Goal: Navigation & Orientation: Find specific page/section

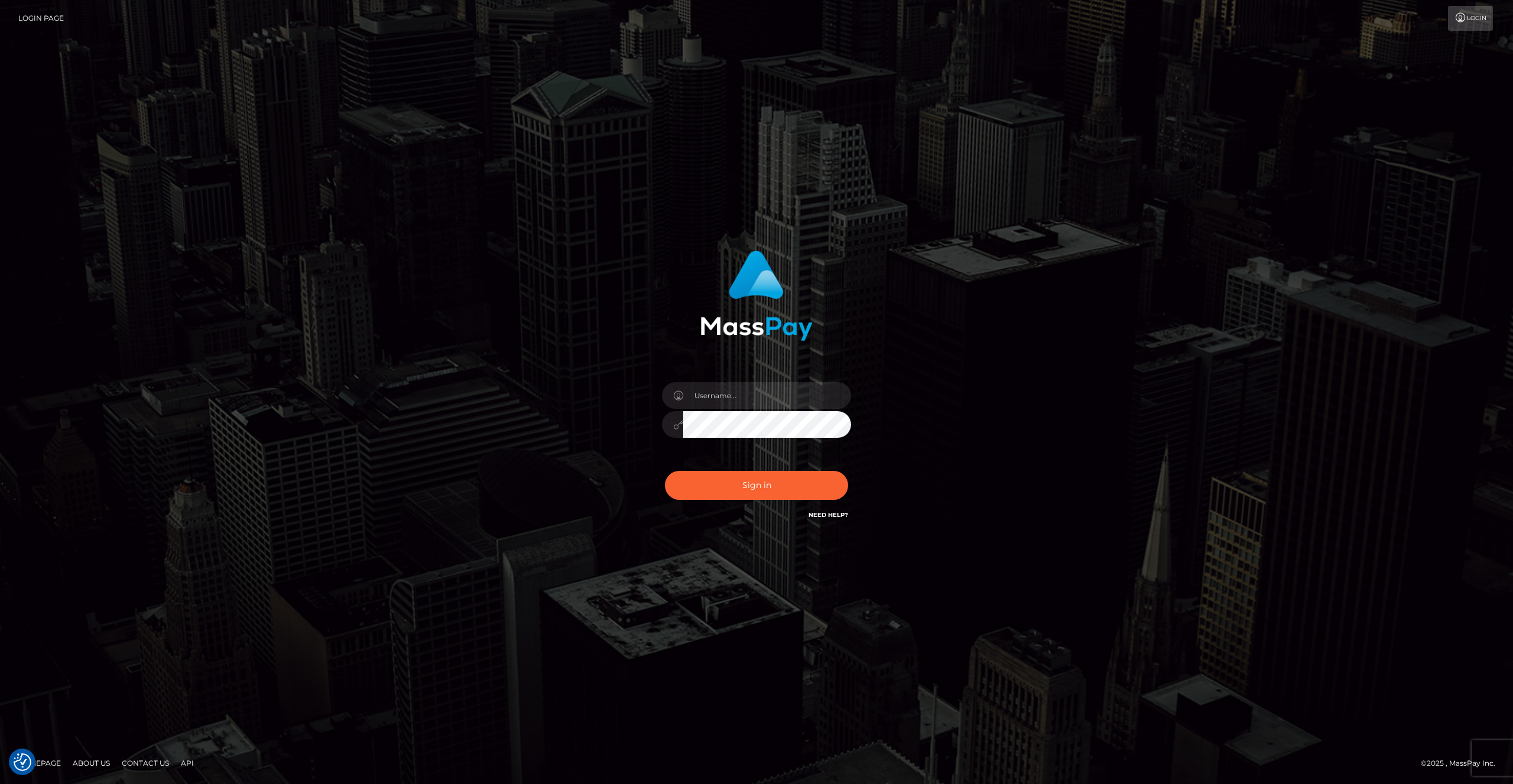
checkbox input "true"
click at [739, 398] on input "text" at bounding box center [767, 395] width 168 height 27
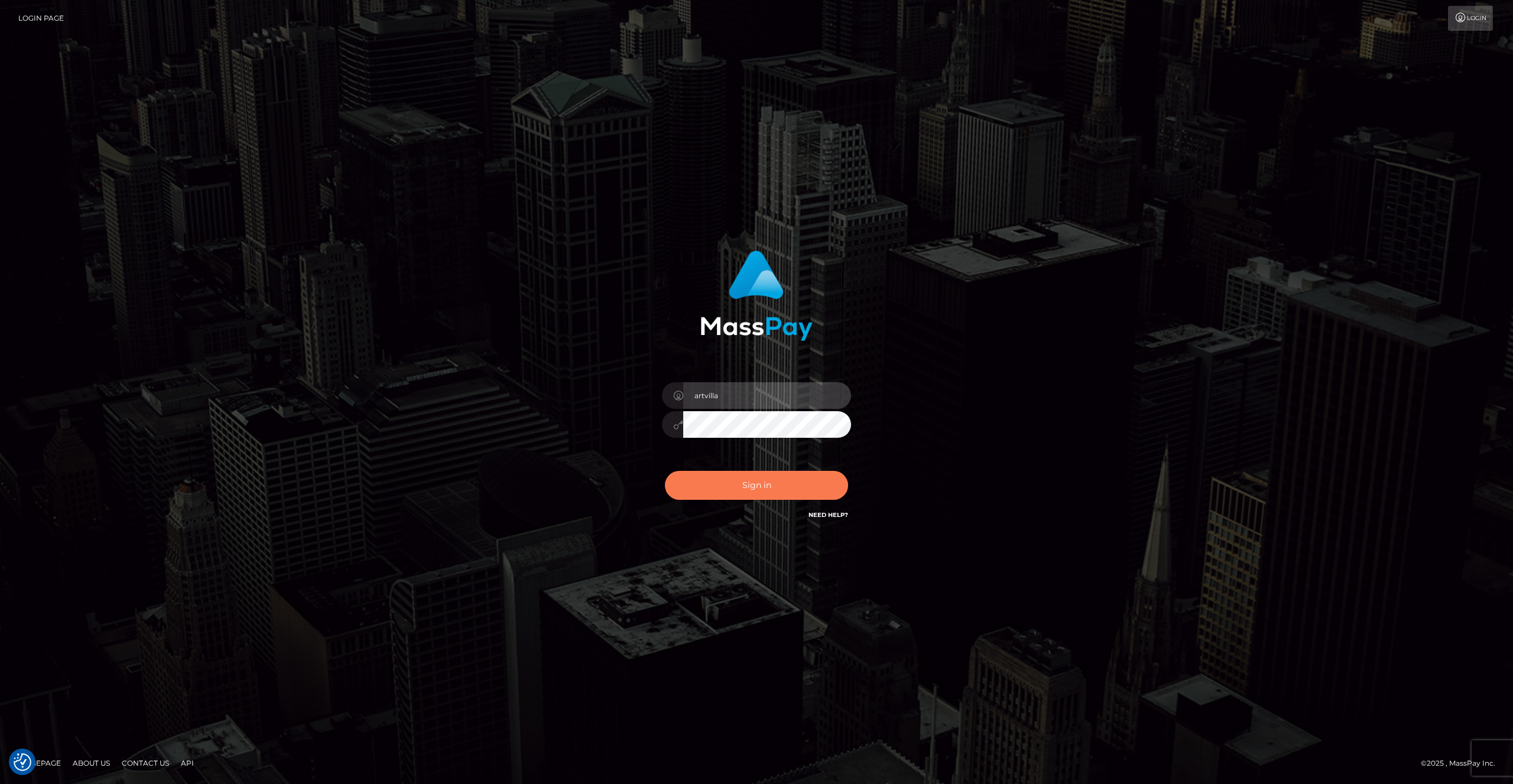
type input "artvilla"
drag, startPoint x: 744, startPoint y: 484, endPoint x: 760, endPoint y: 468, distance: 22.6
click at [744, 484] on button "Sign in" at bounding box center [756, 485] width 183 height 29
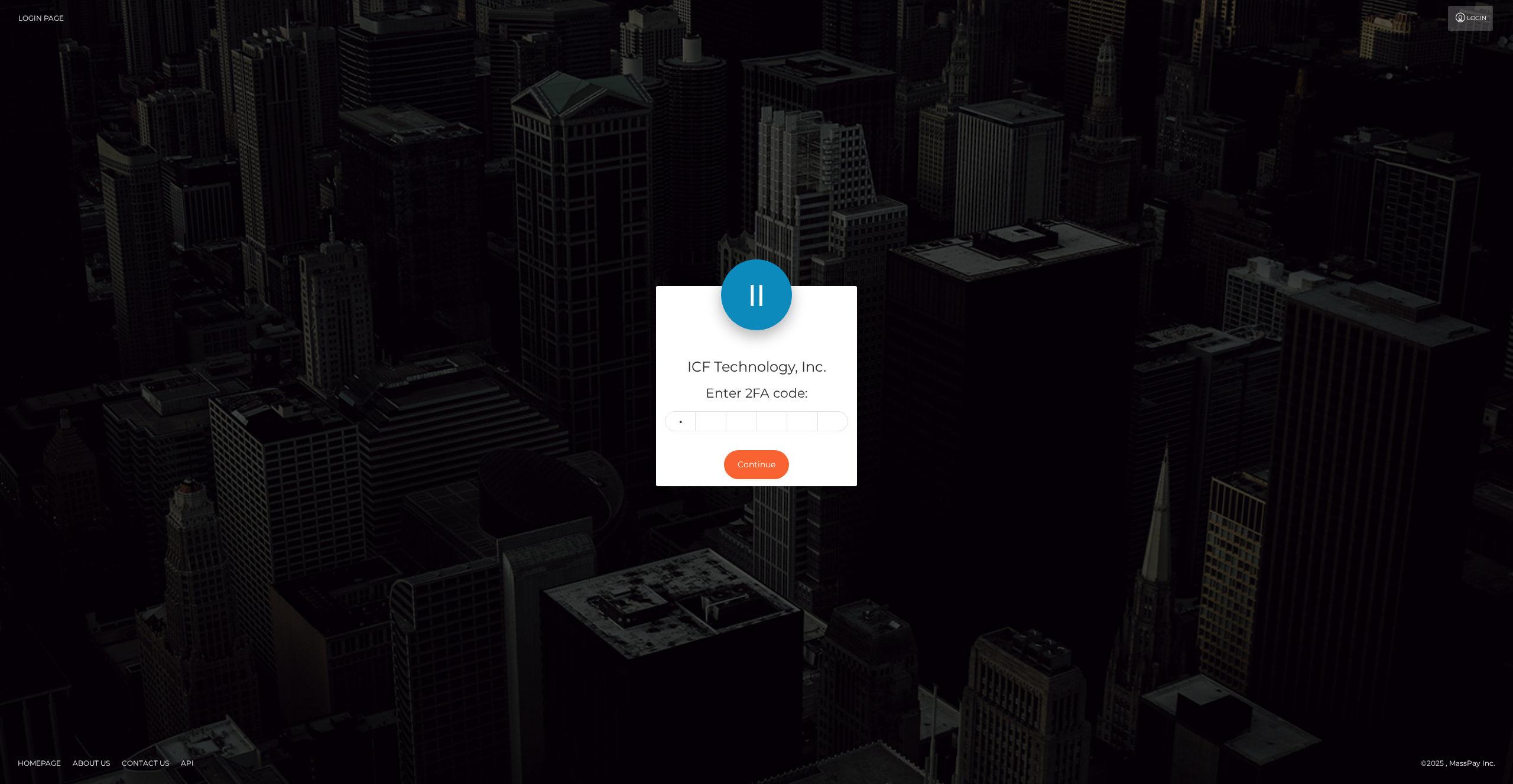
type input "8"
type input "4"
type input "6"
type input "0"
type input "5"
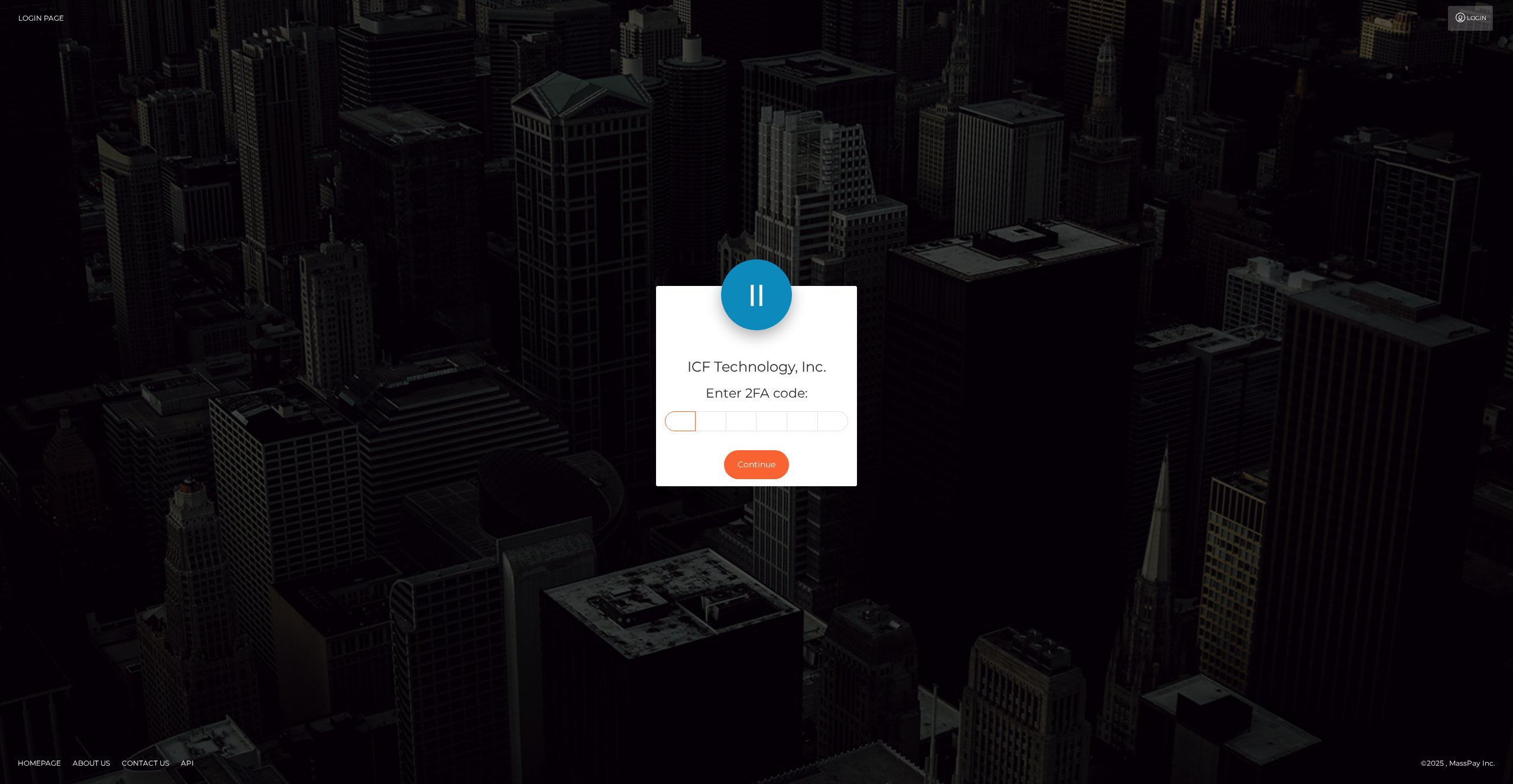
type input "8"
type input "9"
type input "4"
type input "6"
type input "0"
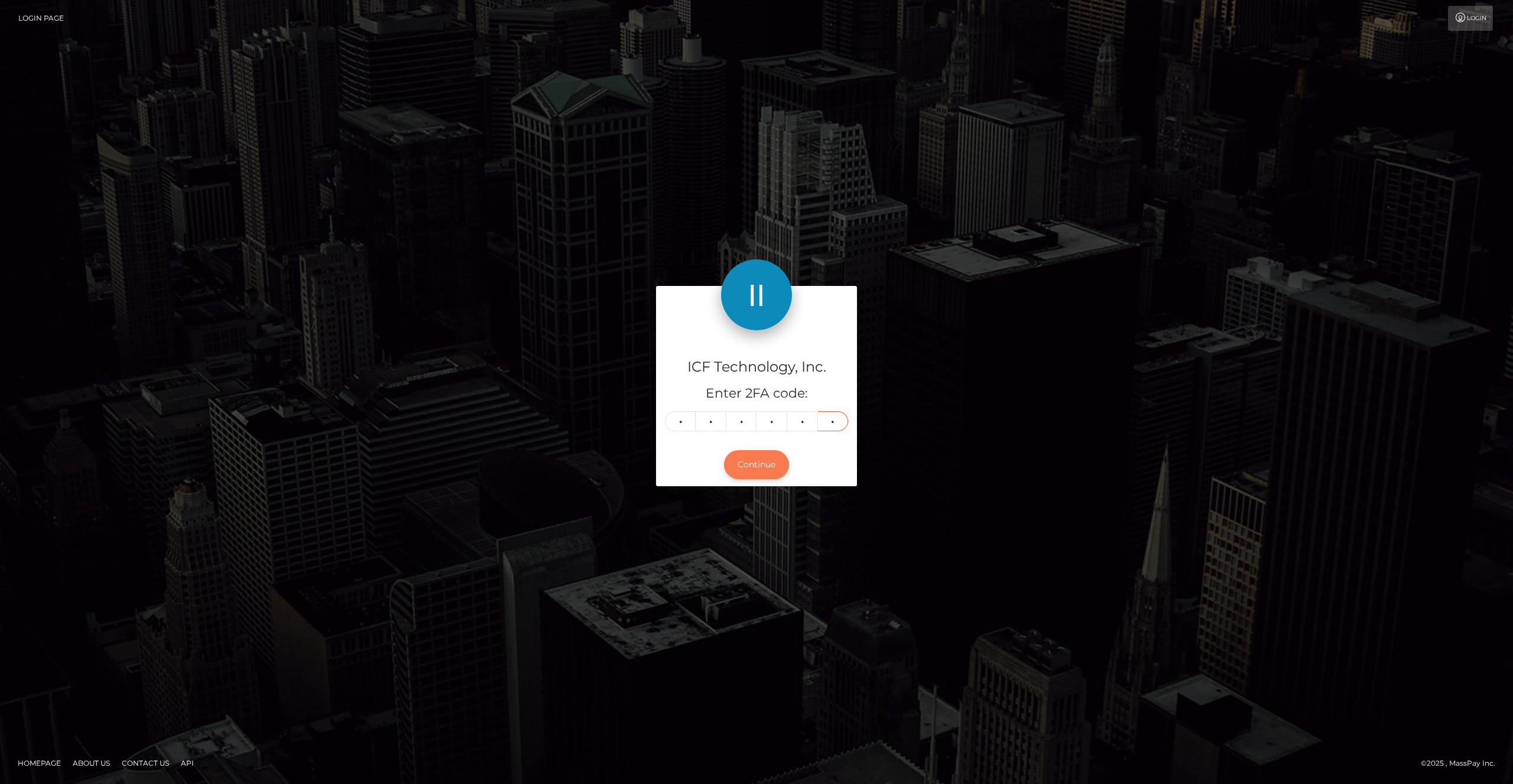
type input "5"
click at [759, 467] on button "Continue" at bounding box center [756, 465] width 65 height 29
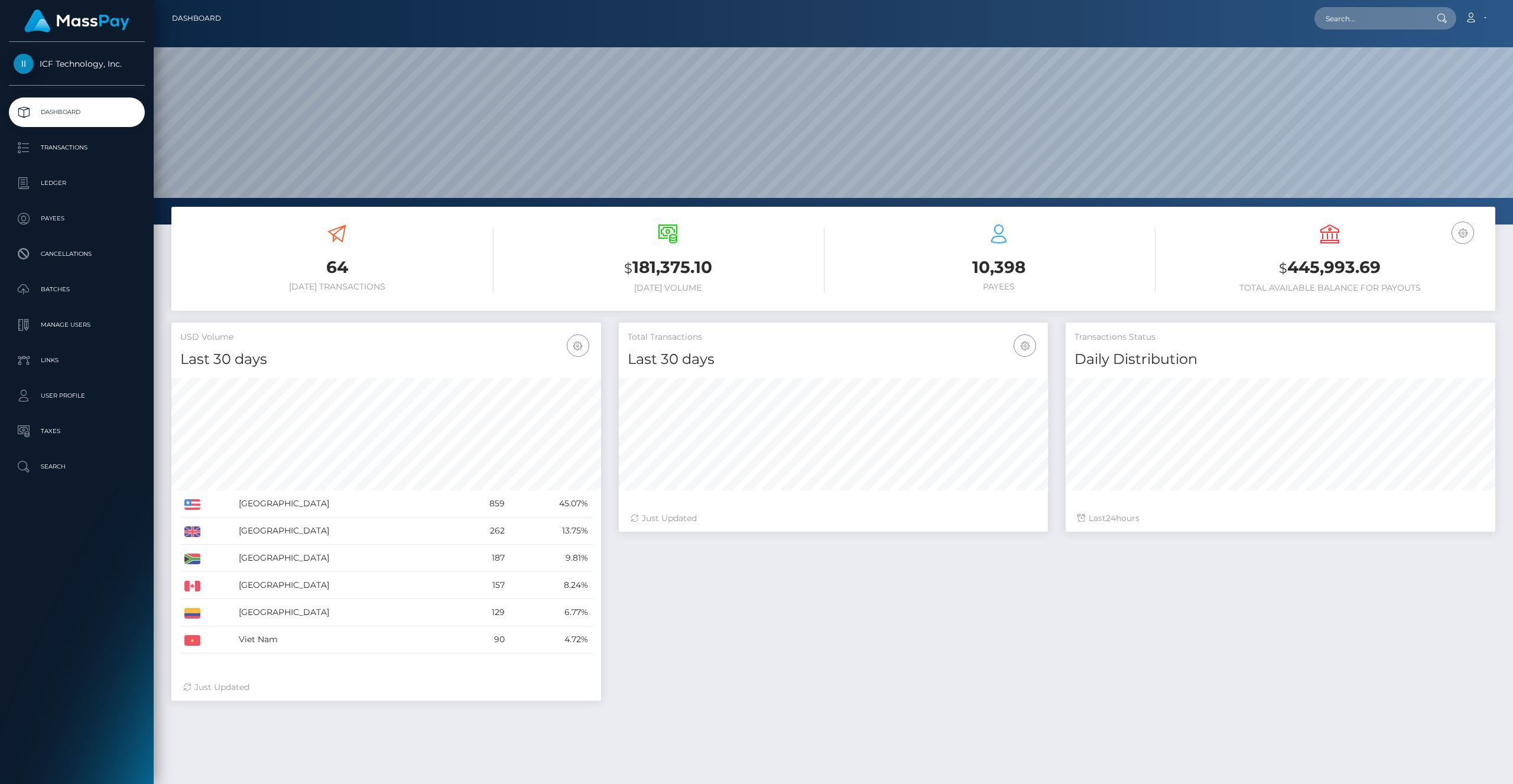
scroll to position [209, 429]
click at [63, 179] on p "Ledger" at bounding box center [77, 183] width 127 height 18
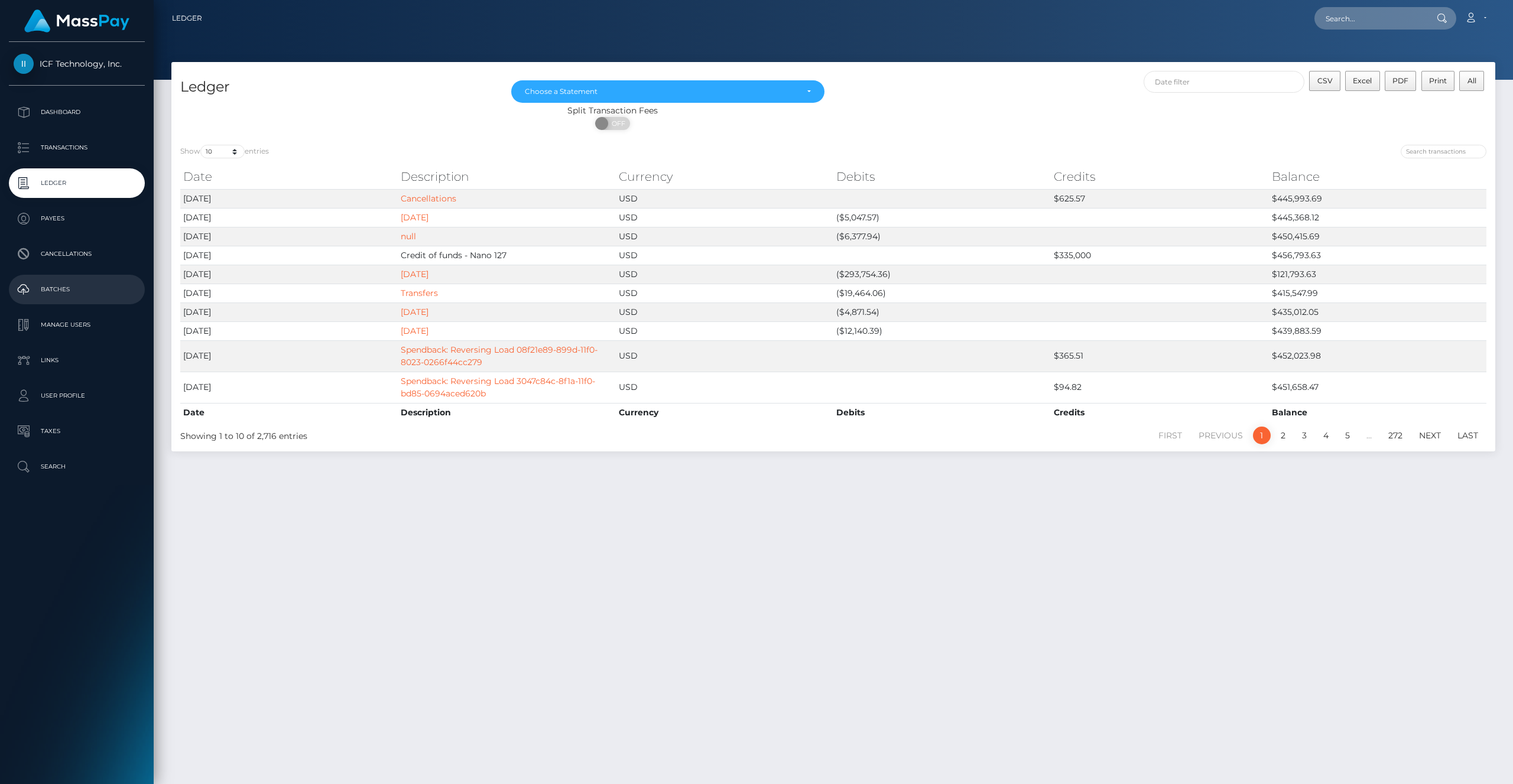
click at [66, 283] on p "Batches" at bounding box center [77, 290] width 127 height 18
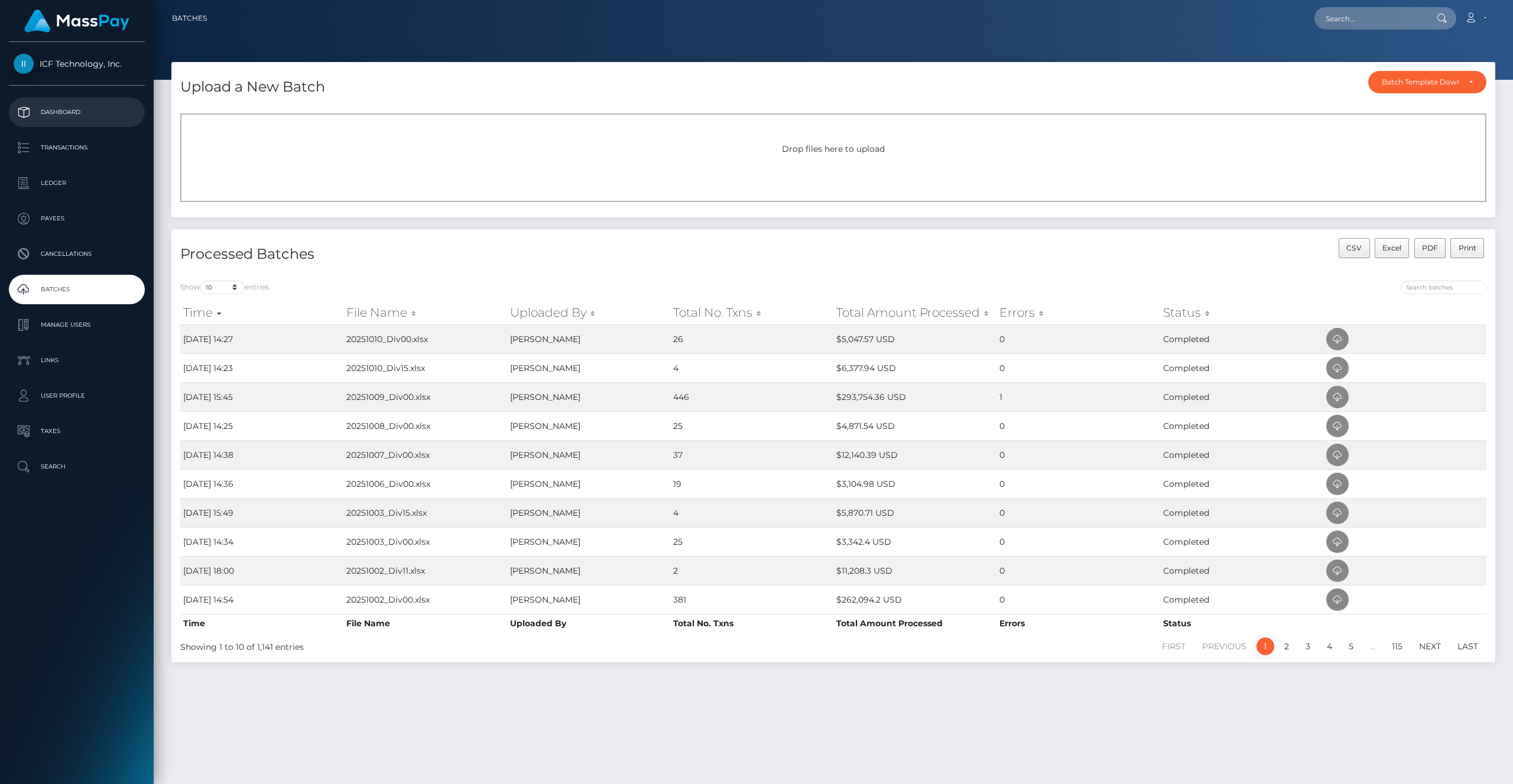
click at [54, 120] on p "Dashboard" at bounding box center [77, 112] width 127 height 18
click at [76, 125] on link "Dashboard" at bounding box center [77, 112] width 136 height 29
click at [61, 147] on p "Transactions" at bounding box center [77, 148] width 127 height 18
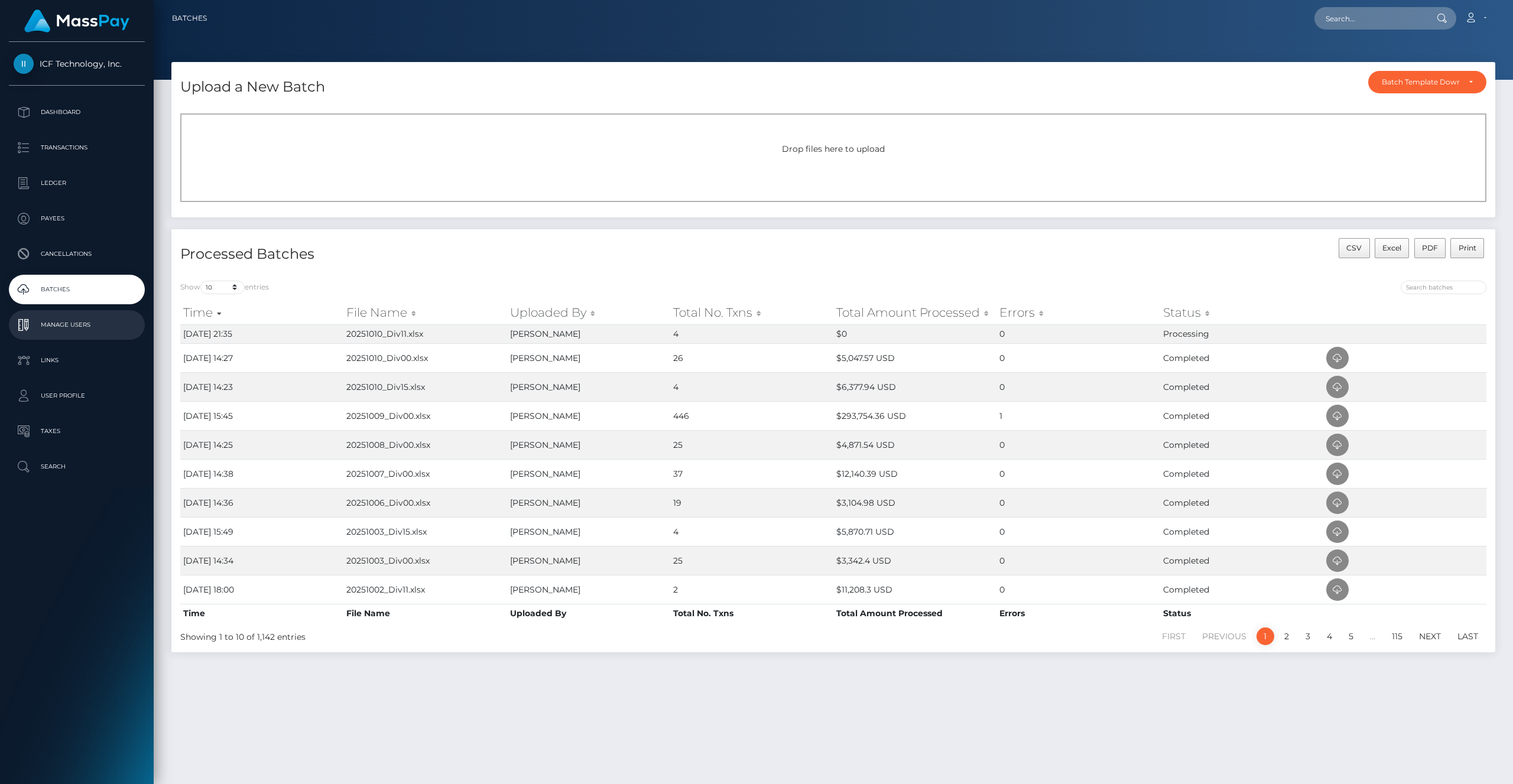
click at [77, 327] on p "Manage Users" at bounding box center [77, 325] width 127 height 18
click at [67, 289] on p "Batches" at bounding box center [77, 290] width 127 height 18
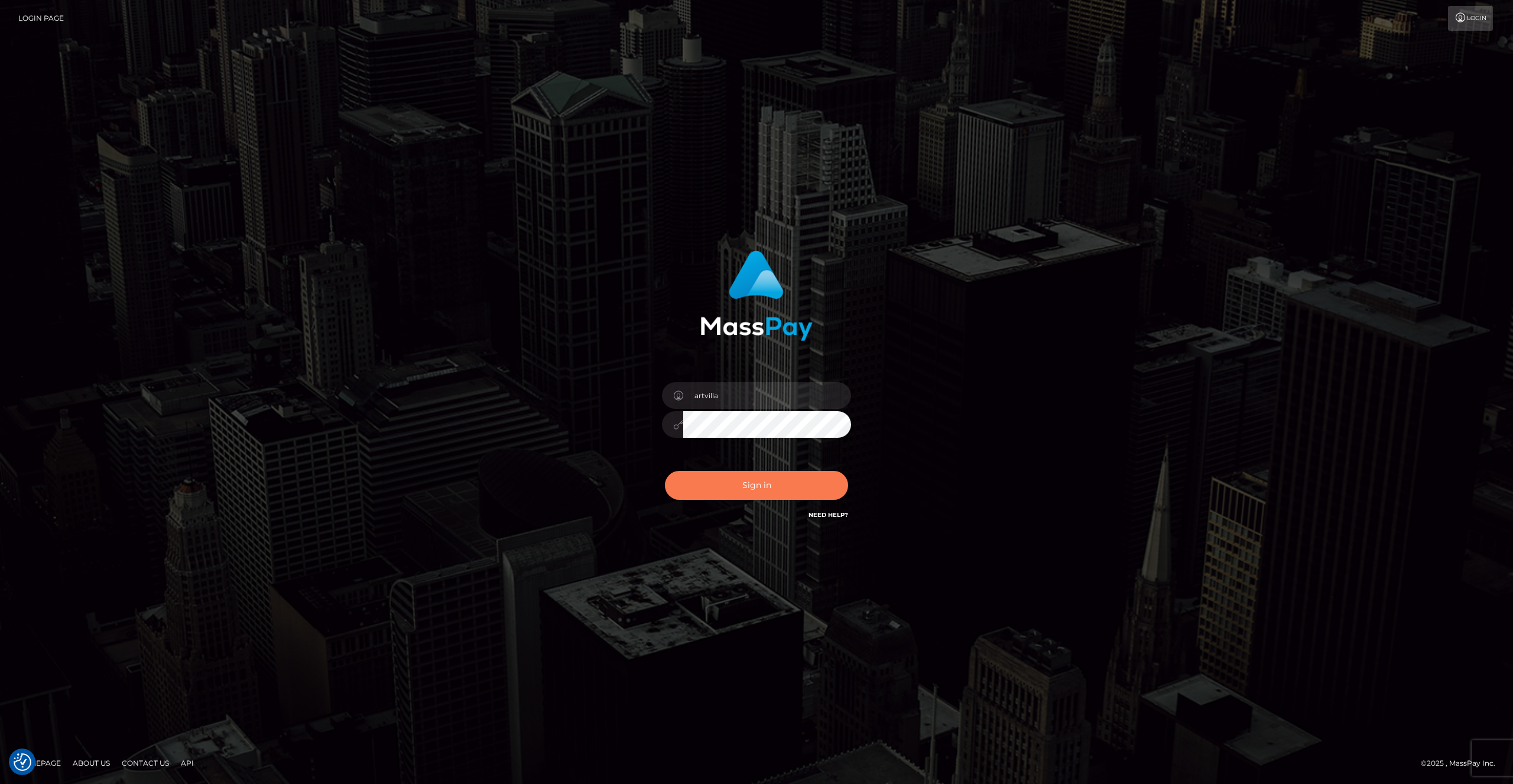
type input "artvilla"
click at [742, 491] on button "Sign in" at bounding box center [756, 485] width 183 height 29
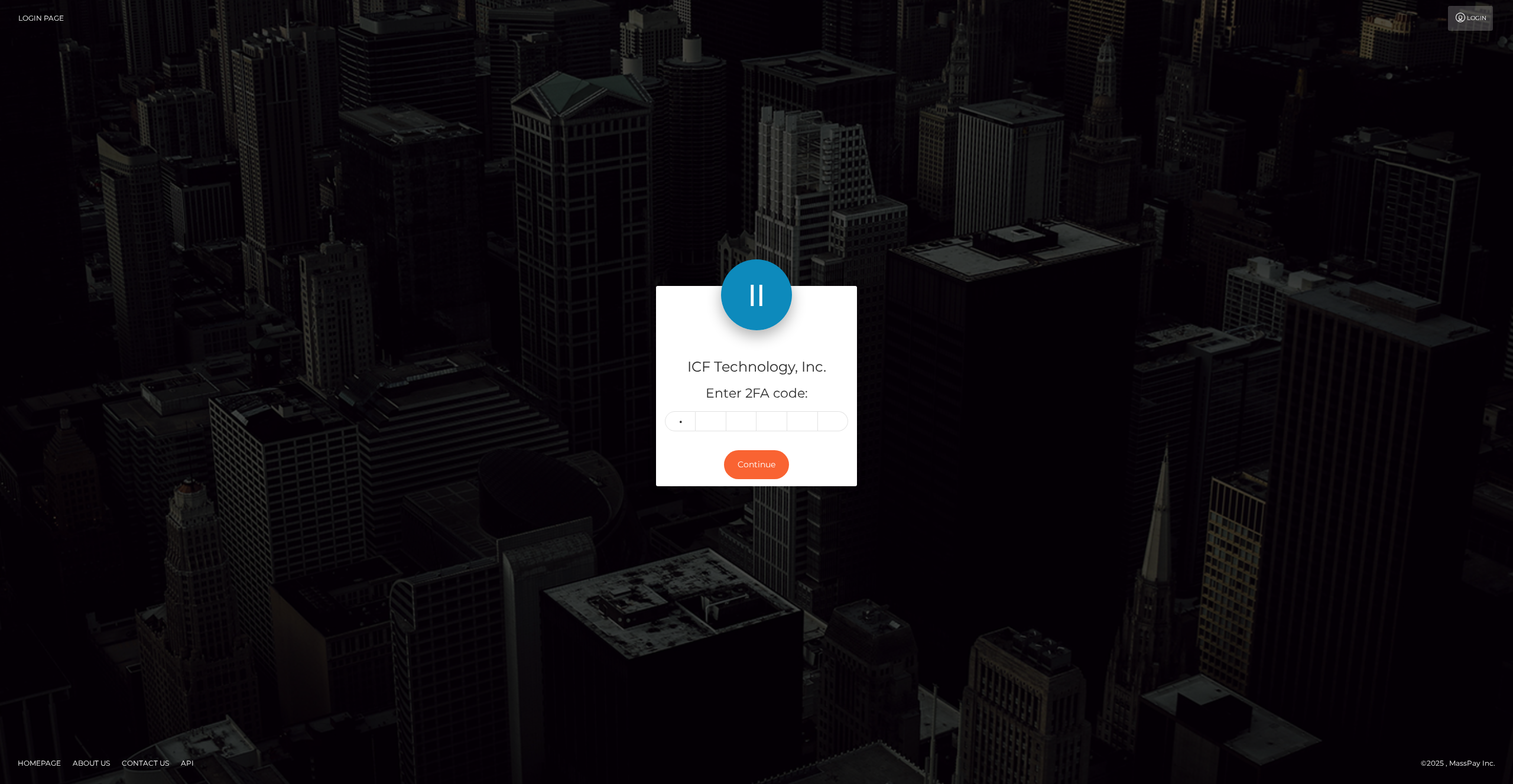
type input "1"
type input "0"
type input "7"
type input "4"
type input "1"
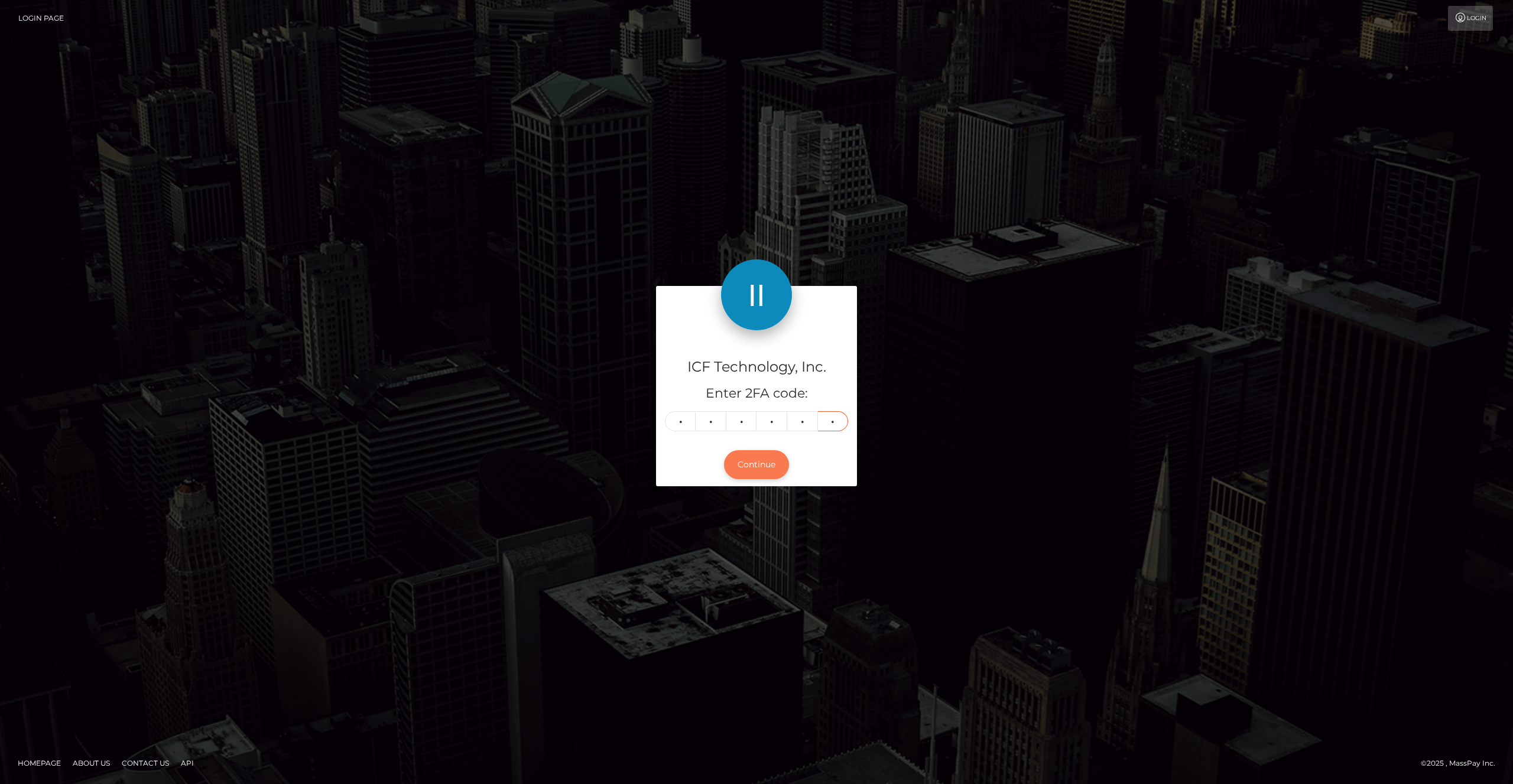
type input "0"
click at [738, 456] on button "Continue" at bounding box center [756, 465] width 65 height 29
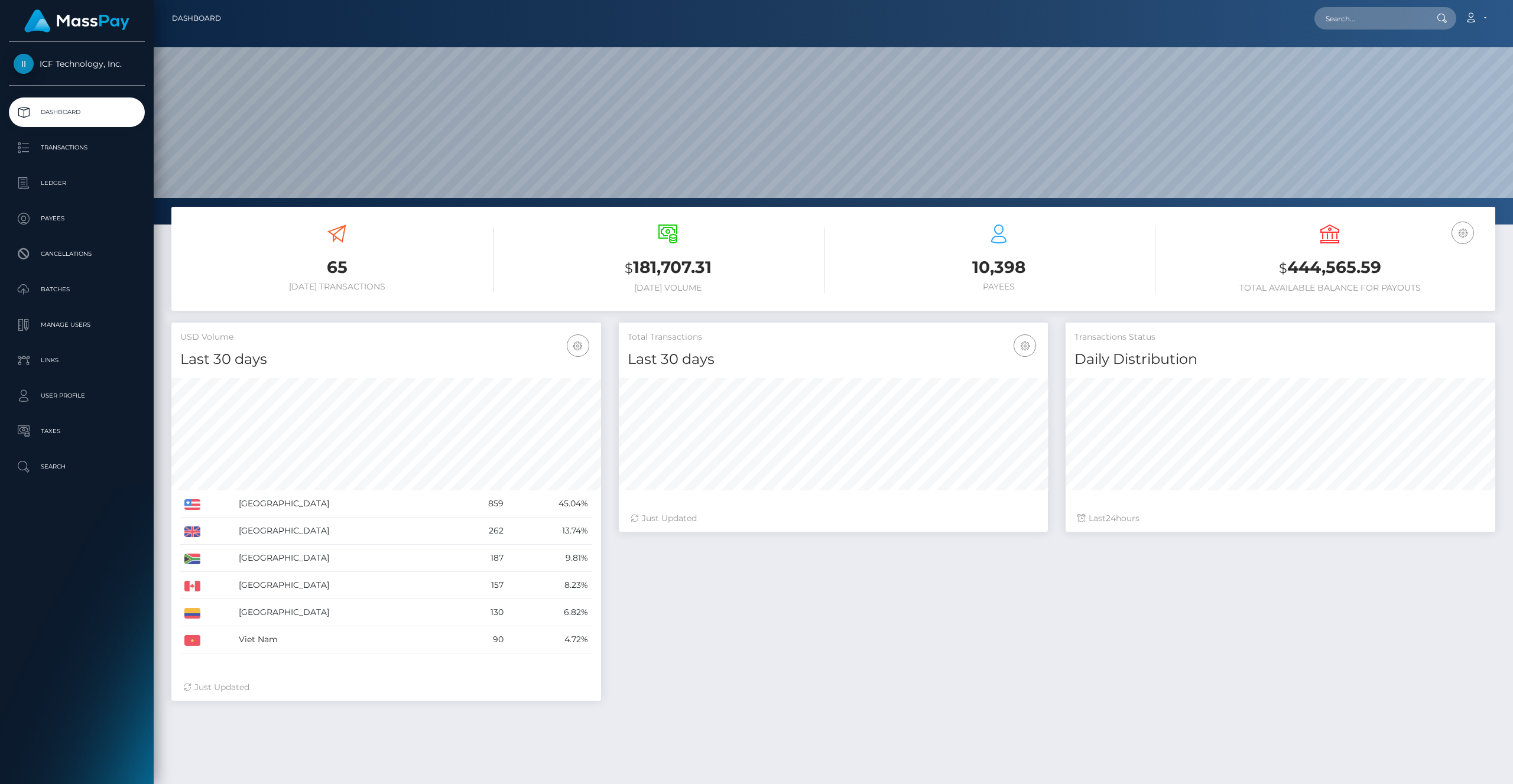
scroll to position [209, 429]
click at [69, 152] on p "Transactions" at bounding box center [77, 148] width 127 height 18
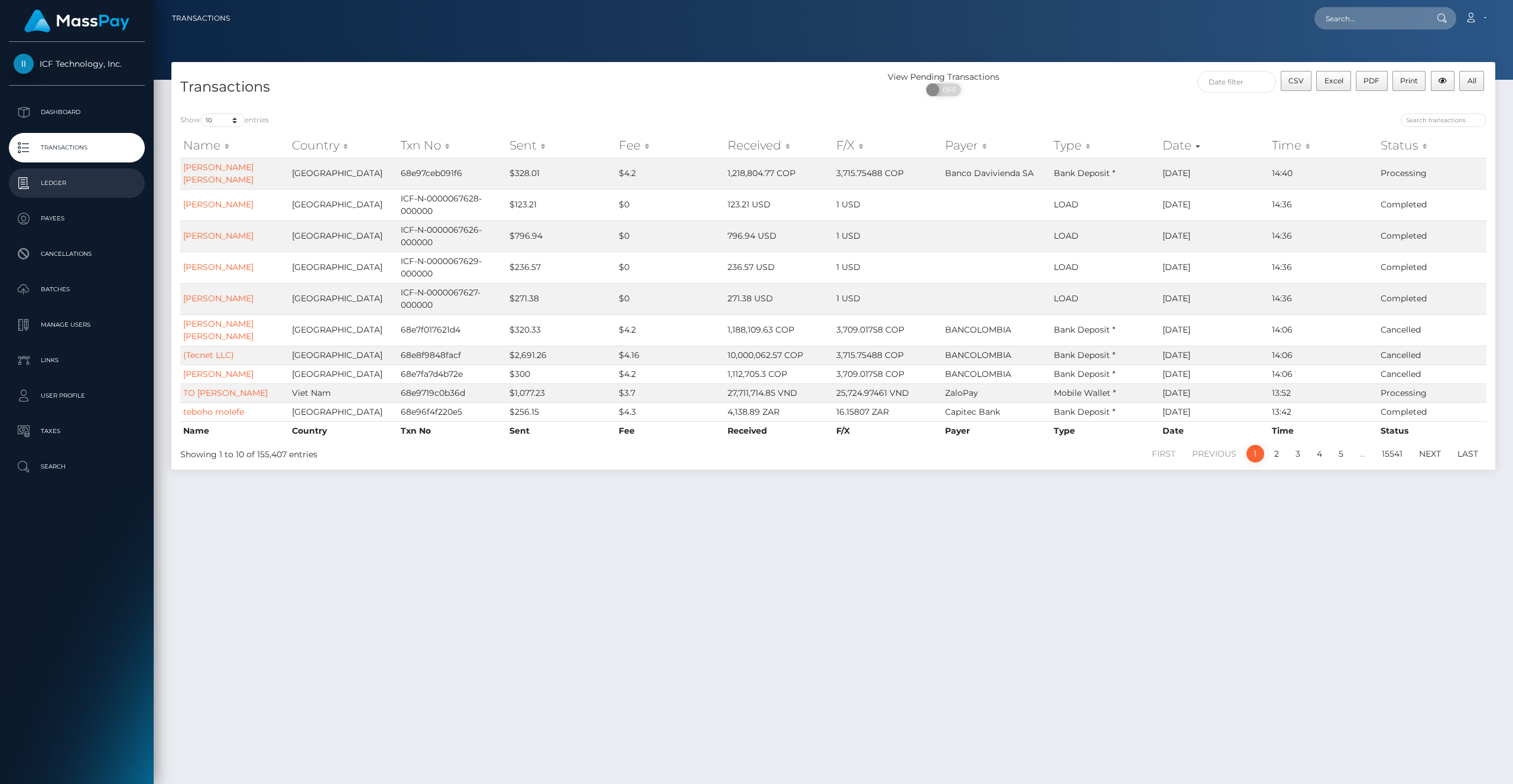
click at [61, 188] on p "Ledger" at bounding box center [77, 183] width 127 height 18
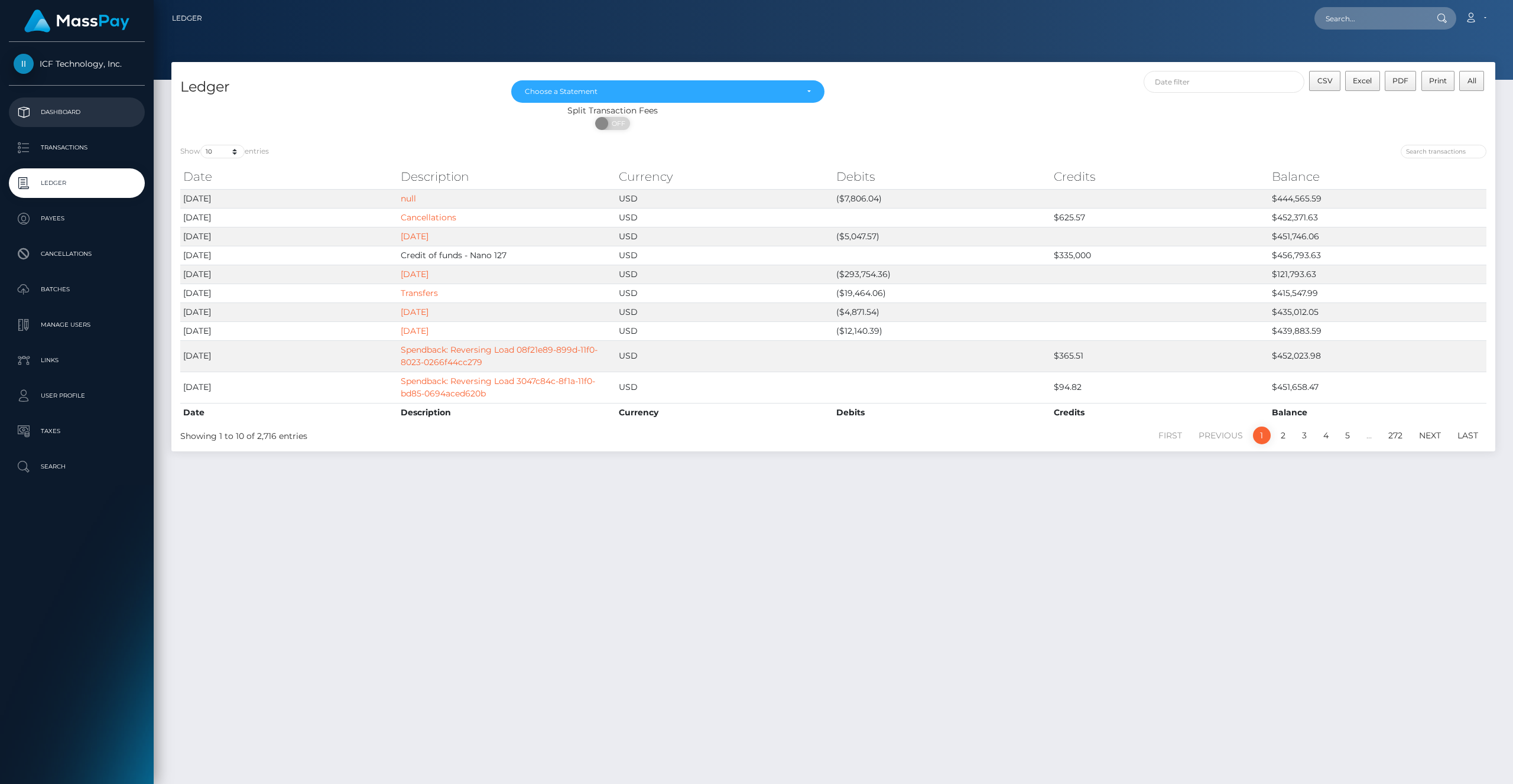
click at [56, 112] on p "Dashboard" at bounding box center [77, 112] width 127 height 18
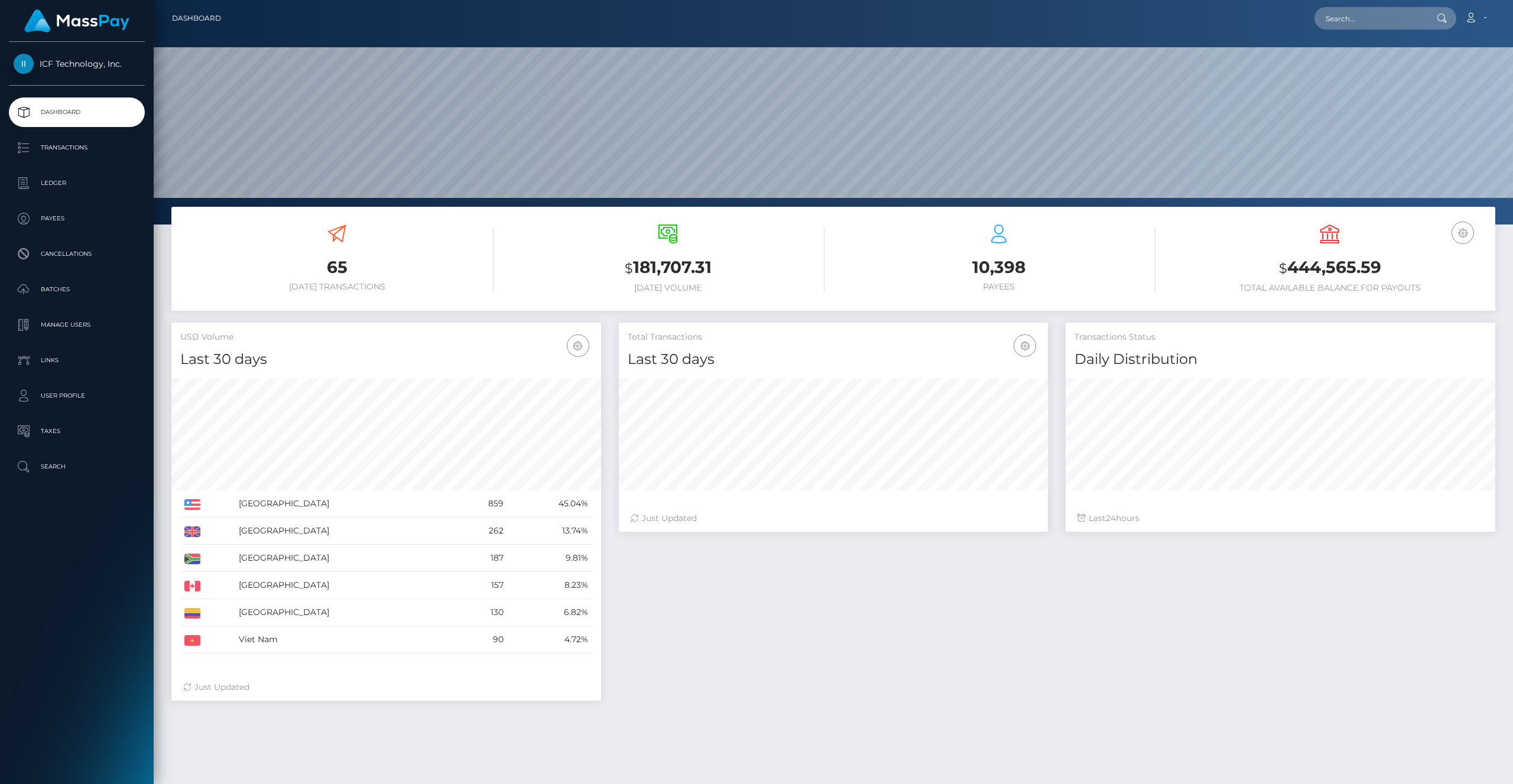
scroll to position [209, 429]
click at [65, 152] on p "Transactions" at bounding box center [77, 148] width 127 height 18
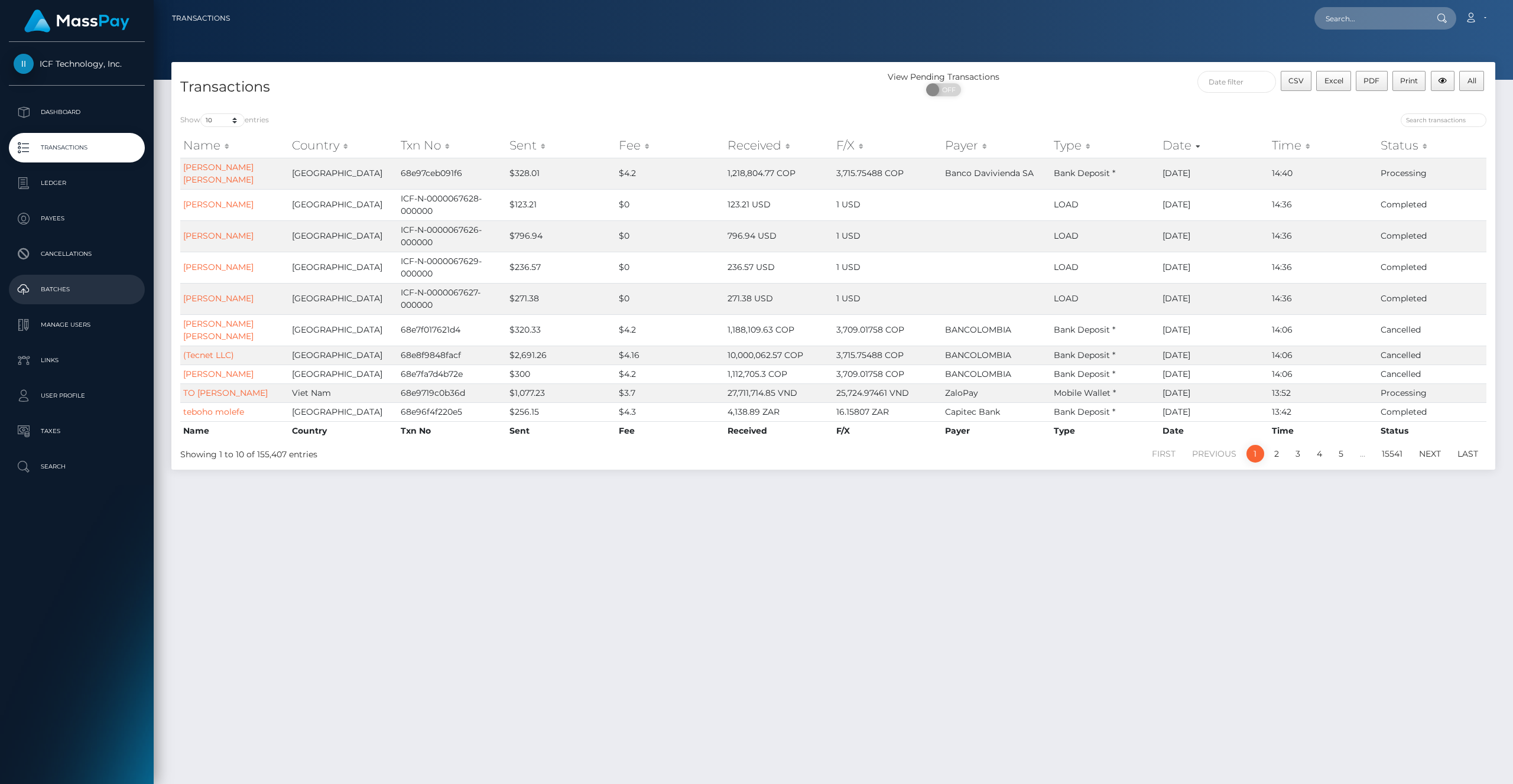
click at [69, 288] on p "Batches" at bounding box center [77, 290] width 127 height 18
